Goal: Information Seeking & Learning: Check status

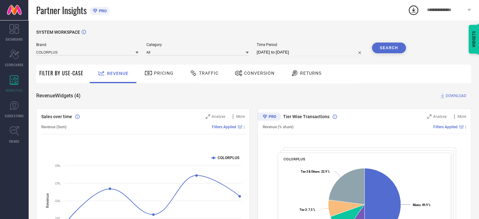
scroll to position [15, 0]
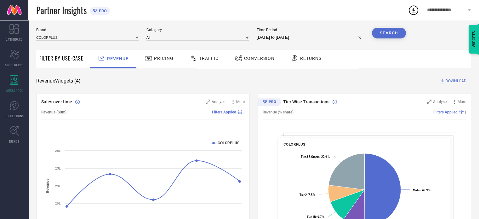
click at [207, 55] on div "Traffic" at bounding box center [204, 58] width 32 height 11
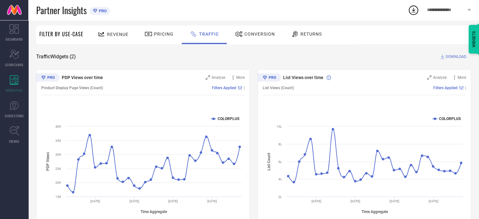
scroll to position [0, 0]
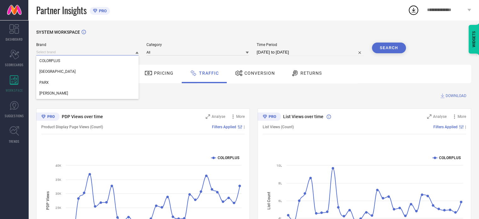
click at [84, 51] on input at bounding box center [87, 52] width 102 height 7
click at [65, 94] on div "[PERSON_NAME]" at bounding box center [87, 93] width 102 height 11
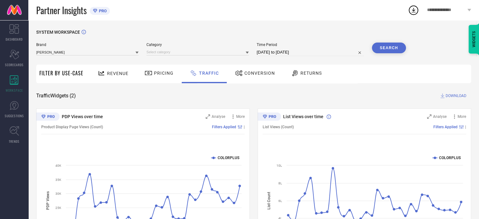
click at [215, 56] on div "Category" at bounding box center [197, 50] width 102 height 14
click at [207, 54] on input at bounding box center [197, 52] width 102 height 7
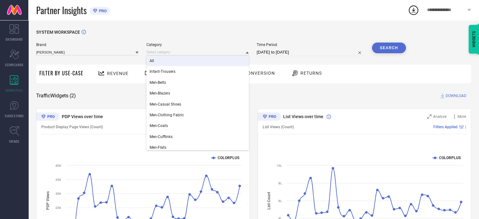
click at [203, 60] on div "All" at bounding box center [197, 60] width 102 height 11
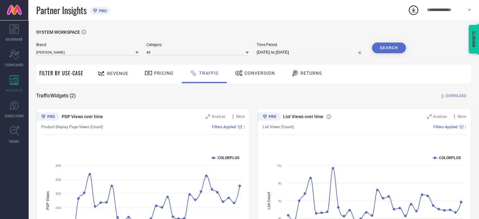
click at [381, 46] on button "Search" at bounding box center [389, 48] width 34 height 11
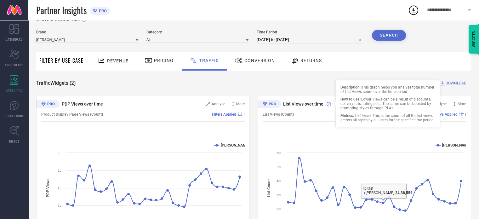
scroll to position [12, 0]
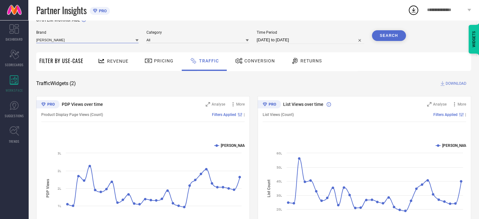
click at [115, 40] on input at bounding box center [87, 40] width 102 height 7
click at [102, 40] on input at bounding box center [87, 40] width 102 height 7
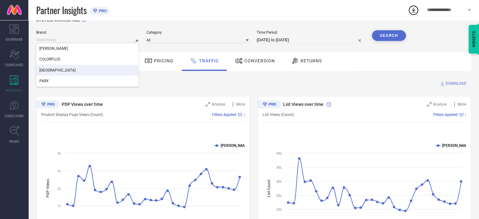
click at [102, 71] on div "[GEOGRAPHIC_DATA]" at bounding box center [87, 70] width 102 height 11
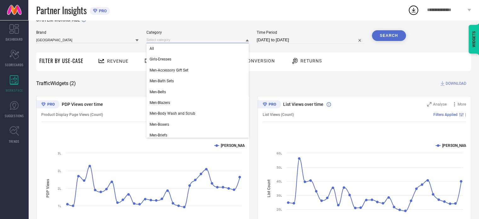
click at [184, 40] on input at bounding box center [197, 40] width 102 height 7
click at [182, 49] on div "All" at bounding box center [197, 48] width 102 height 11
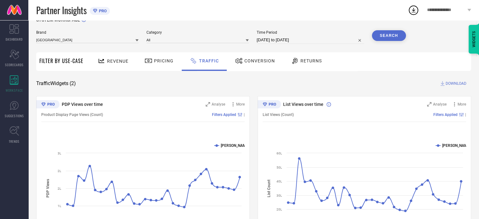
click at [395, 37] on button "Search" at bounding box center [389, 35] width 34 height 11
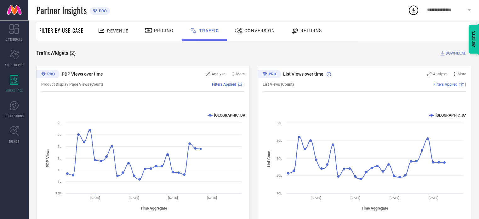
scroll to position [43, 0]
click at [121, 35] on div "Revenue" at bounding box center [113, 30] width 34 height 11
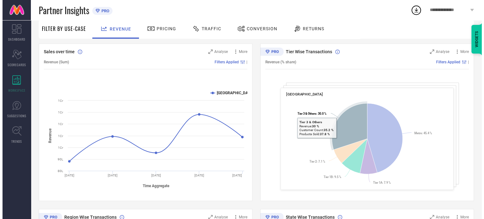
scroll to position [64, 0]
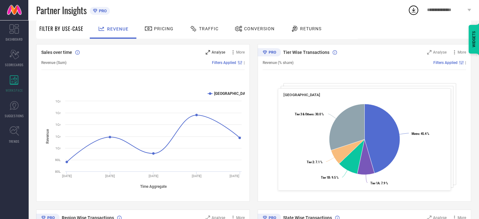
click at [216, 51] on span "Analyse" at bounding box center [219, 52] width 14 height 4
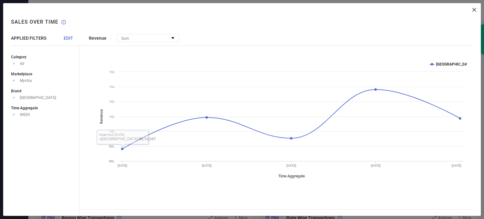
click at [72, 42] on div "APPLIED FILTERS EDIT Category Approve /Deselected All Marketplace Approve /Dese…" at bounding box center [45, 126] width 68 height 180
click at [68, 41] on div "APPLIED FILTERS EDIT Category Approve /Deselected All Marketplace Approve /Dese…" at bounding box center [45, 126] width 68 height 180
click at [68, 38] on span "EDIT" at bounding box center [68, 38] width 9 height 5
